Goal: Navigation & Orientation: Understand site structure

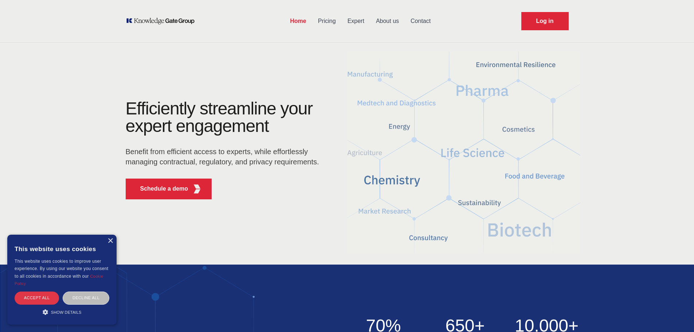
click at [32, 300] on div "Accept all" at bounding box center [37, 297] width 44 height 13
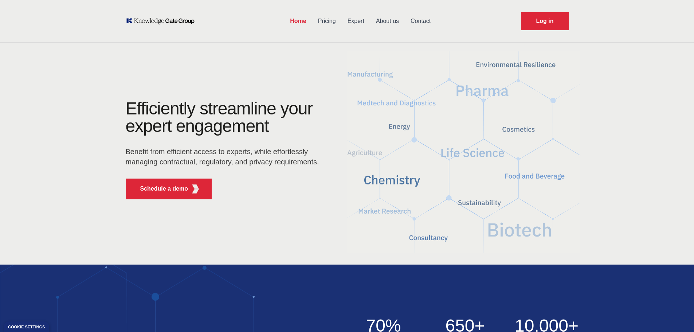
click at [328, 23] on link "Pricing" at bounding box center [326, 21] width 29 height 19
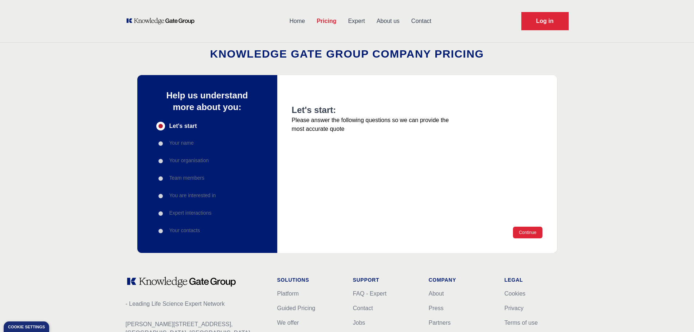
click at [354, 22] on link "Expert" at bounding box center [356, 21] width 28 height 19
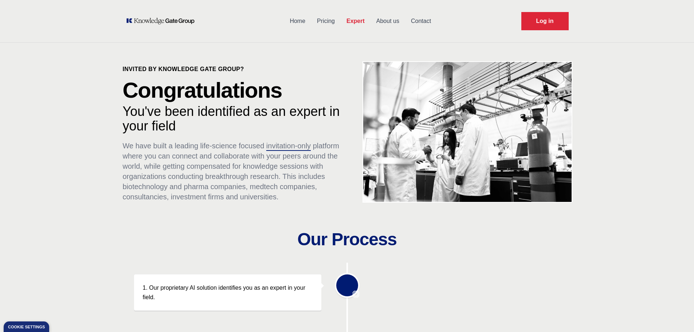
click at [387, 22] on link "About us" at bounding box center [387, 21] width 35 height 19
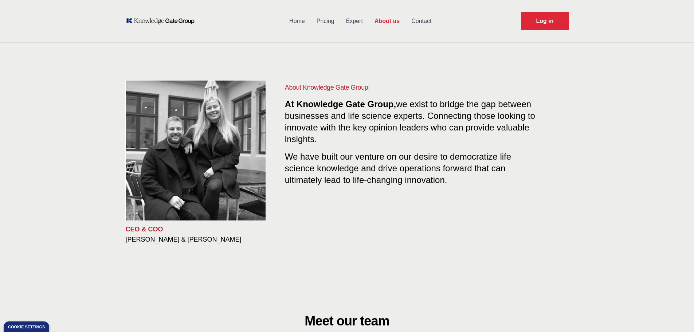
click at [415, 19] on link "Contact" at bounding box center [421, 21] width 32 height 19
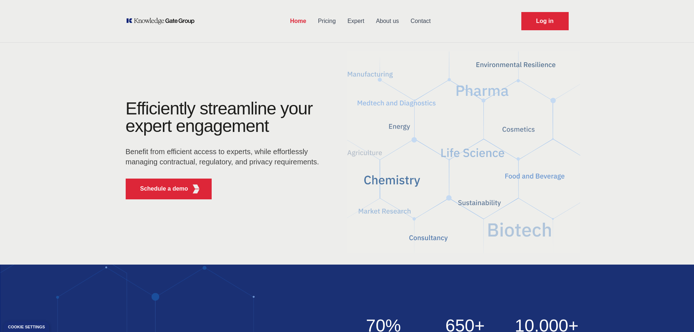
click at [354, 18] on link "Expert" at bounding box center [356, 21] width 28 height 19
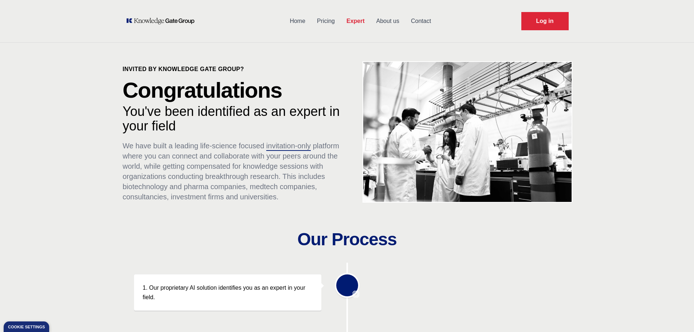
click at [336, 22] on link "Pricing" at bounding box center [325, 21] width 29 height 19
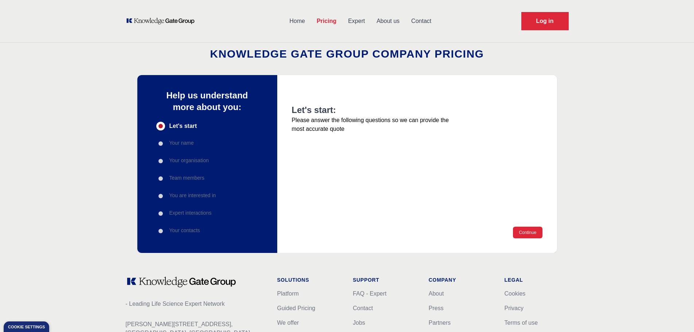
click at [362, 19] on link "Expert" at bounding box center [356, 21] width 28 height 19
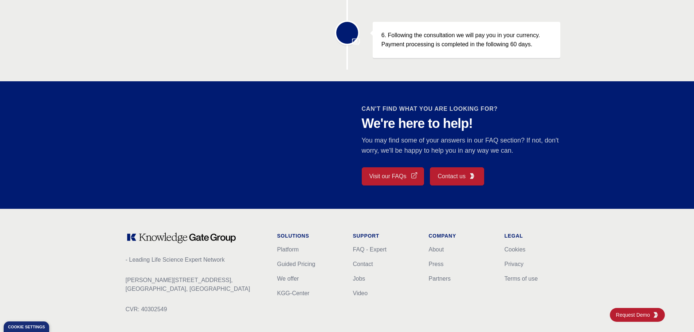
scroll to position [571, 0]
